Goal: Task Accomplishment & Management: Use online tool/utility

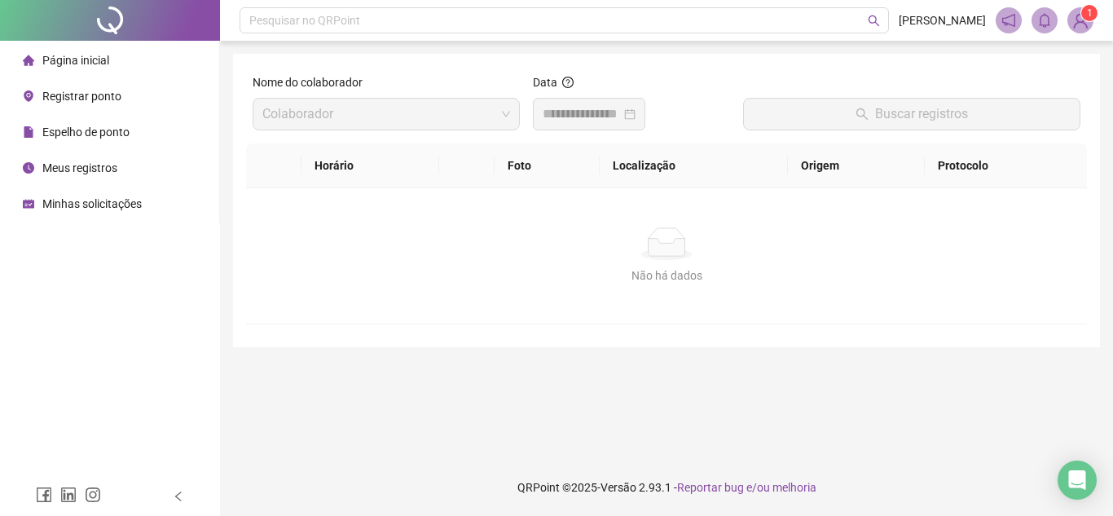
click at [114, 92] on span "Registrar ponto" at bounding box center [81, 96] width 79 height 13
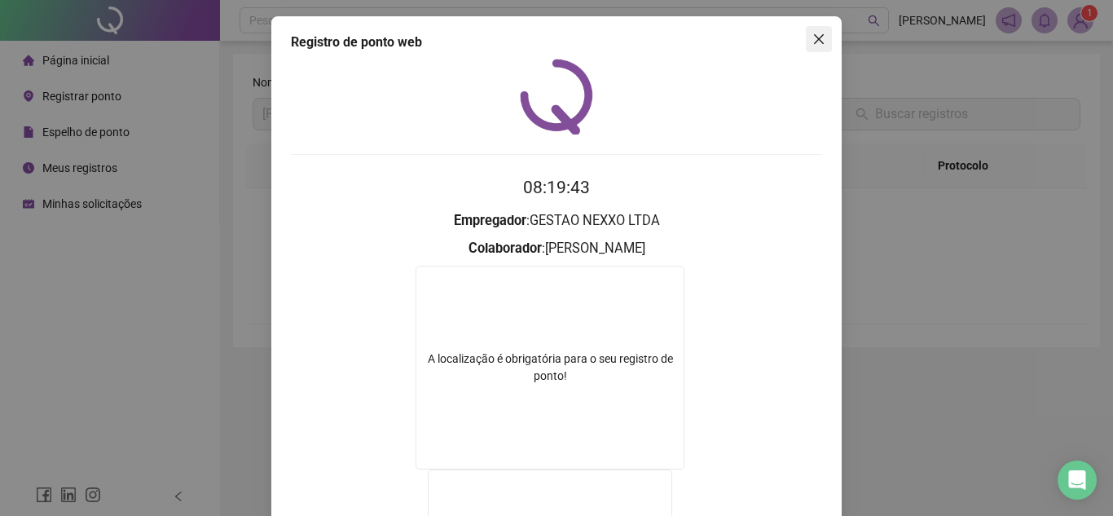
click at [813, 37] on icon "close" at bounding box center [818, 39] width 13 height 13
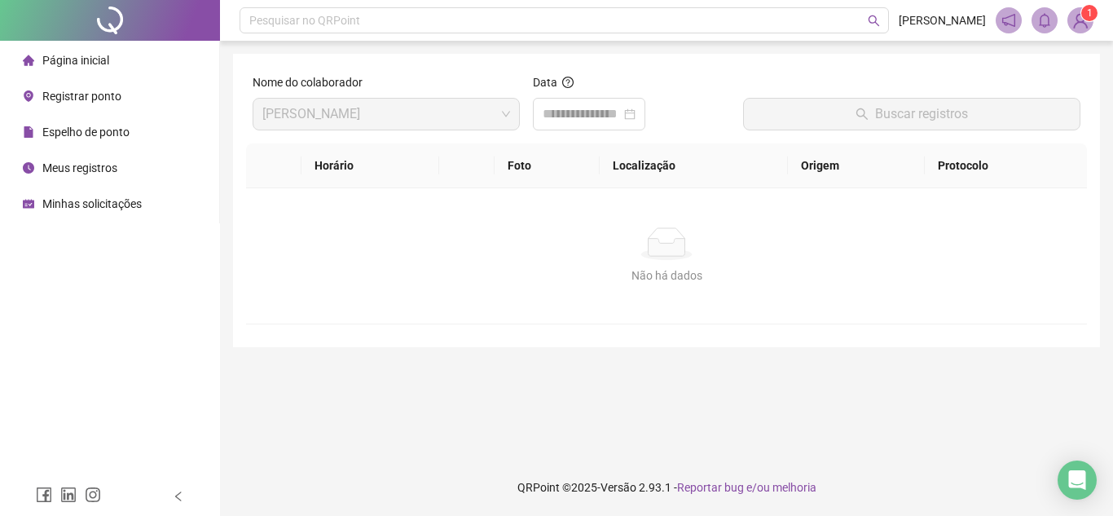
click at [104, 95] on span "Registrar ponto" at bounding box center [81, 96] width 79 height 13
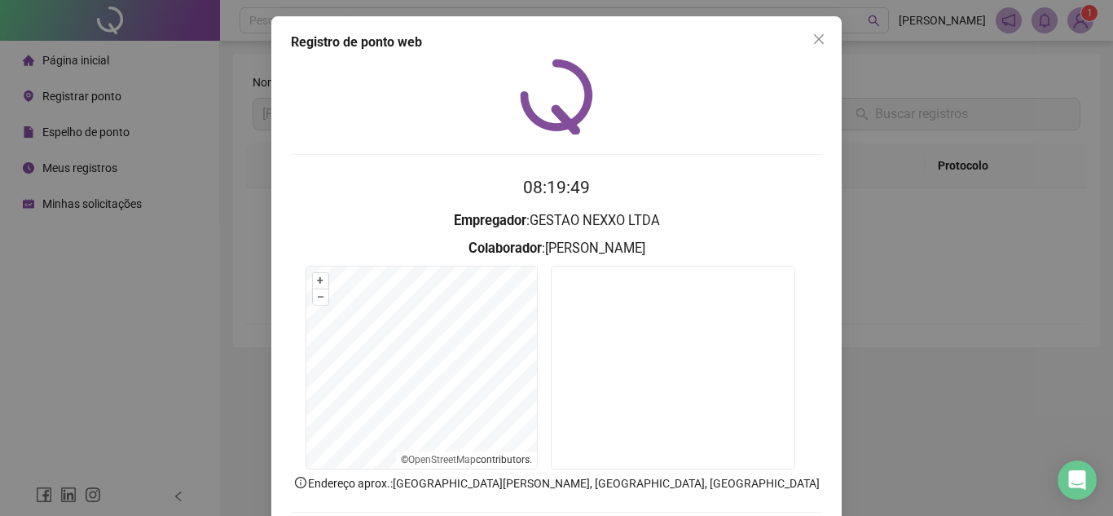
scroll to position [85, 0]
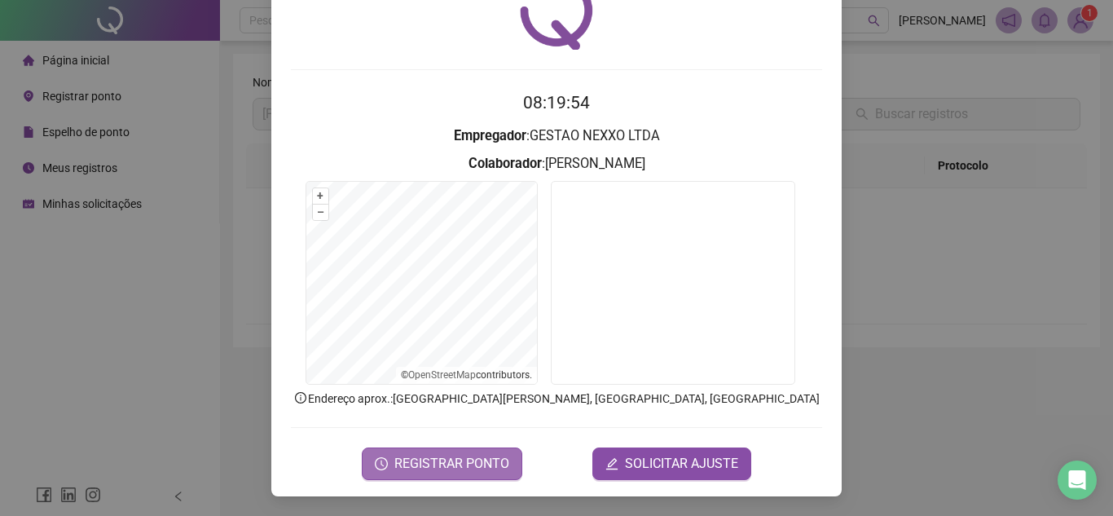
click at [452, 464] on span "REGISTRAR PONTO" at bounding box center [451, 464] width 115 height 20
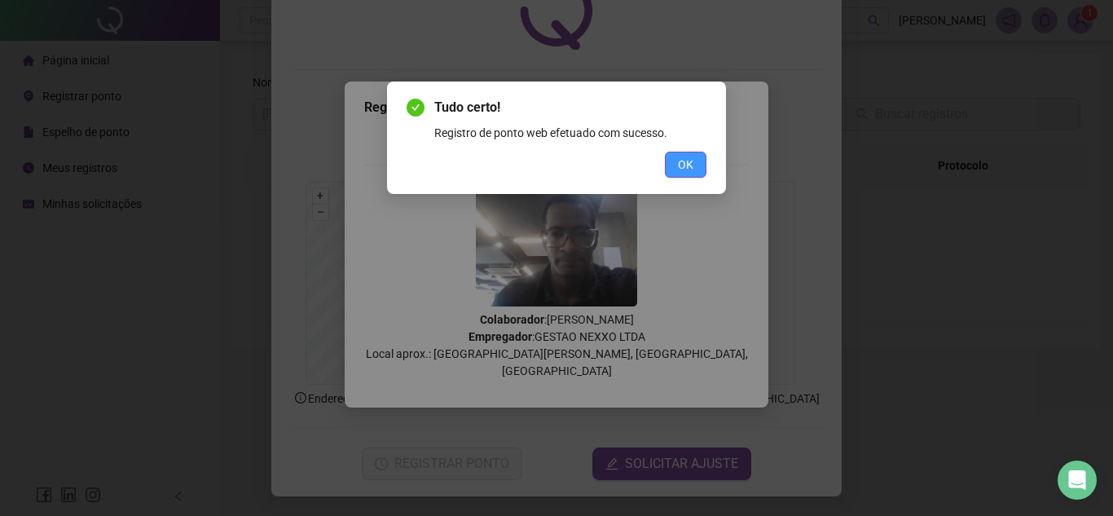
click at [691, 153] on button "OK" at bounding box center [686, 165] width 42 height 26
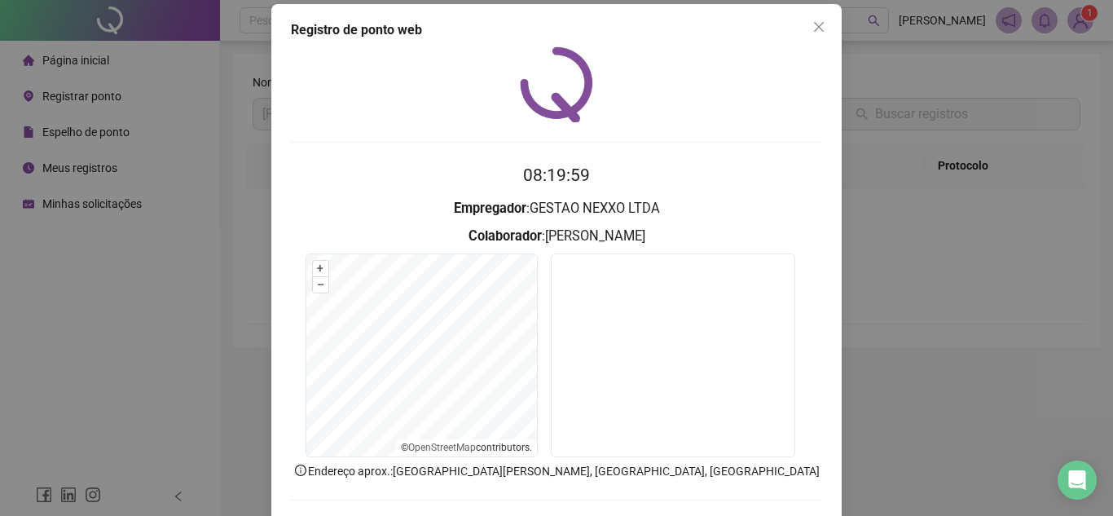
scroll to position [0, 0]
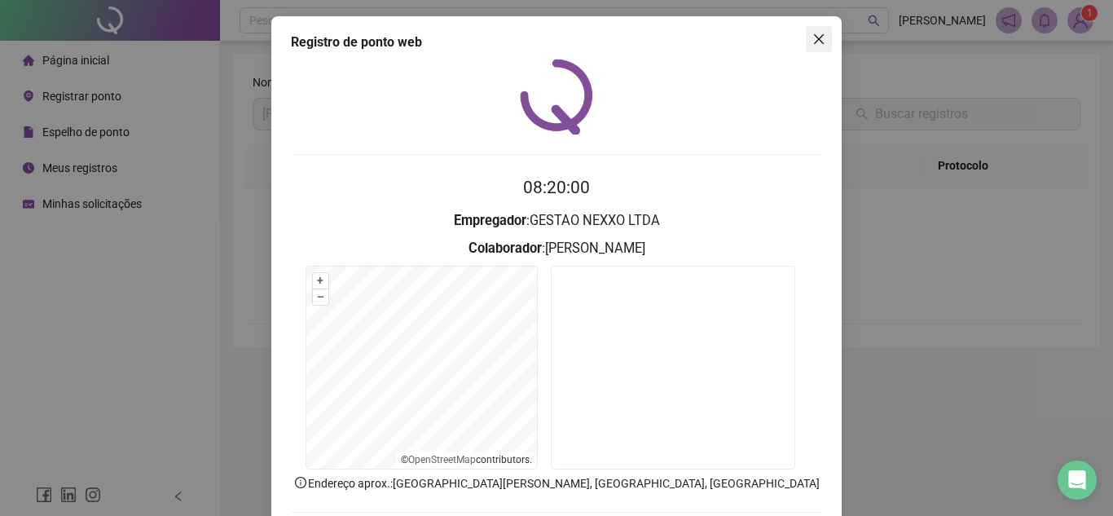
click at [814, 42] on icon "close" at bounding box center [819, 39] width 10 height 10
